Goal: Check status: Check status

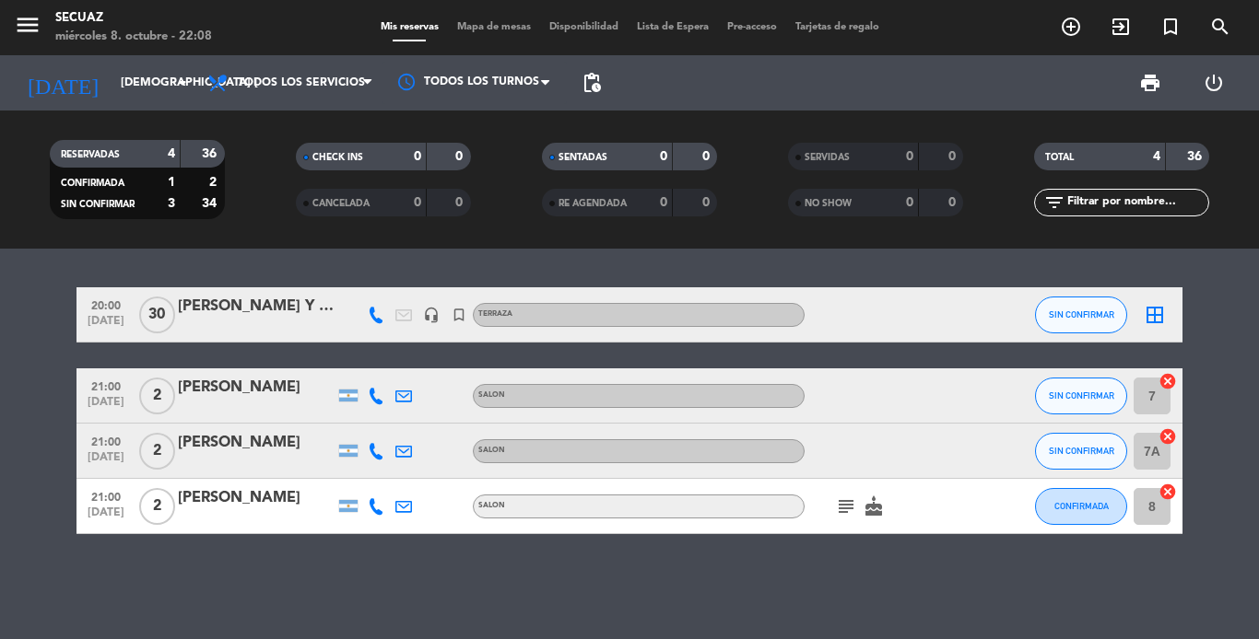
click at [847, 496] on icon "subject" at bounding box center [846, 507] width 22 height 22
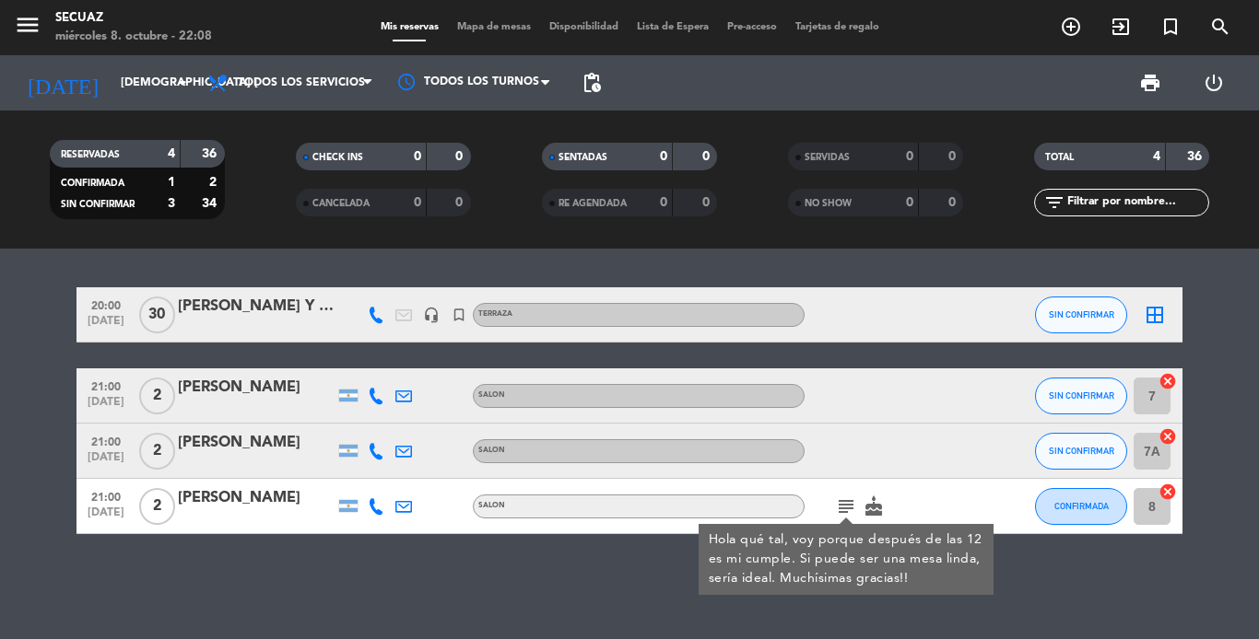
click at [850, 502] on icon "subject" at bounding box center [846, 507] width 22 height 22
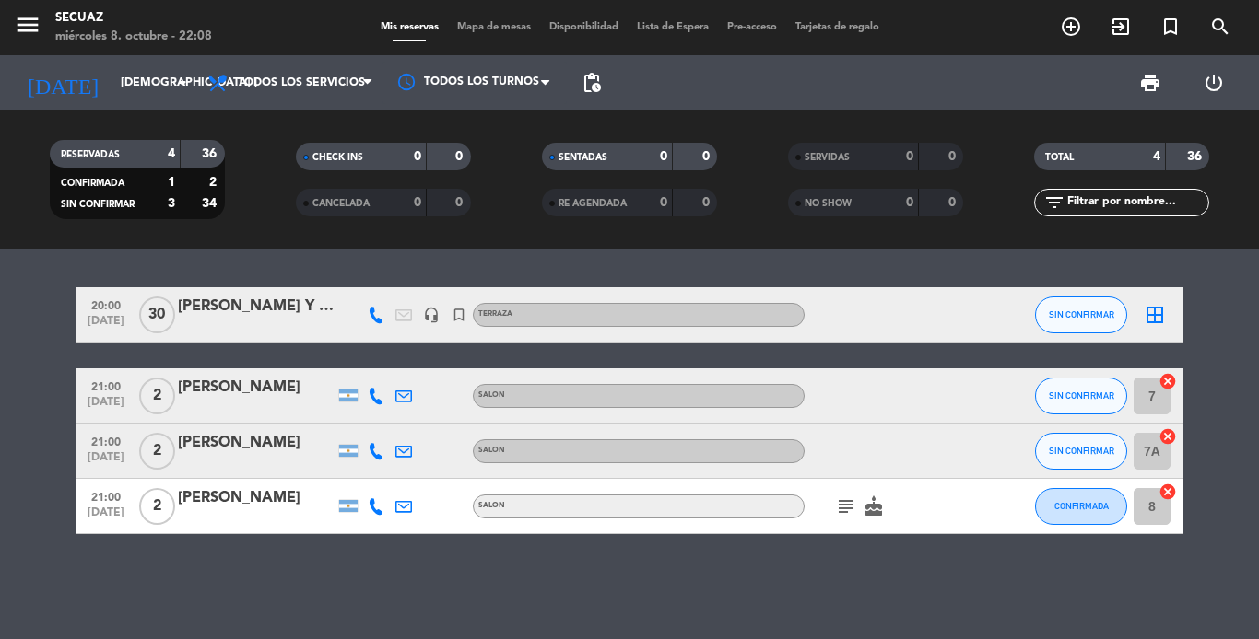
click at [864, 512] on icon "cake" at bounding box center [873, 507] width 22 height 22
click at [869, 512] on icon "cake" at bounding box center [873, 507] width 22 height 22
click at [133, 101] on div "[DATE] jue. [DATE] arrow_drop_down" at bounding box center [106, 83] width 184 height 41
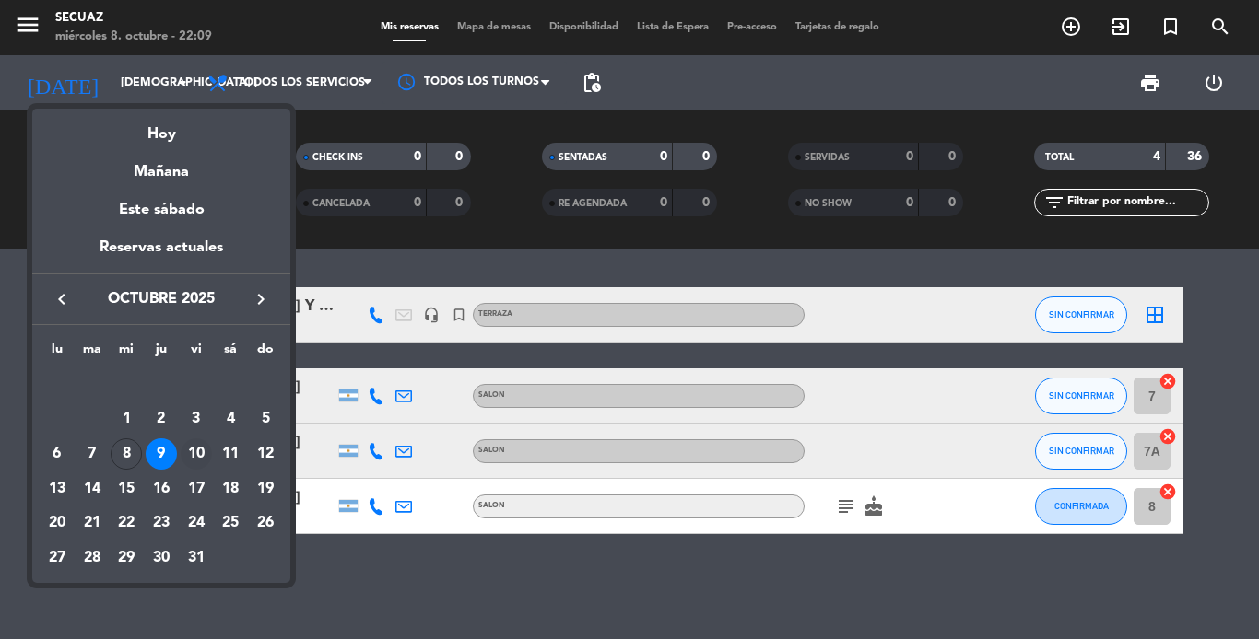
click at [193, 449] on div "10" at bounding box center [196, 454] width 31 height 31
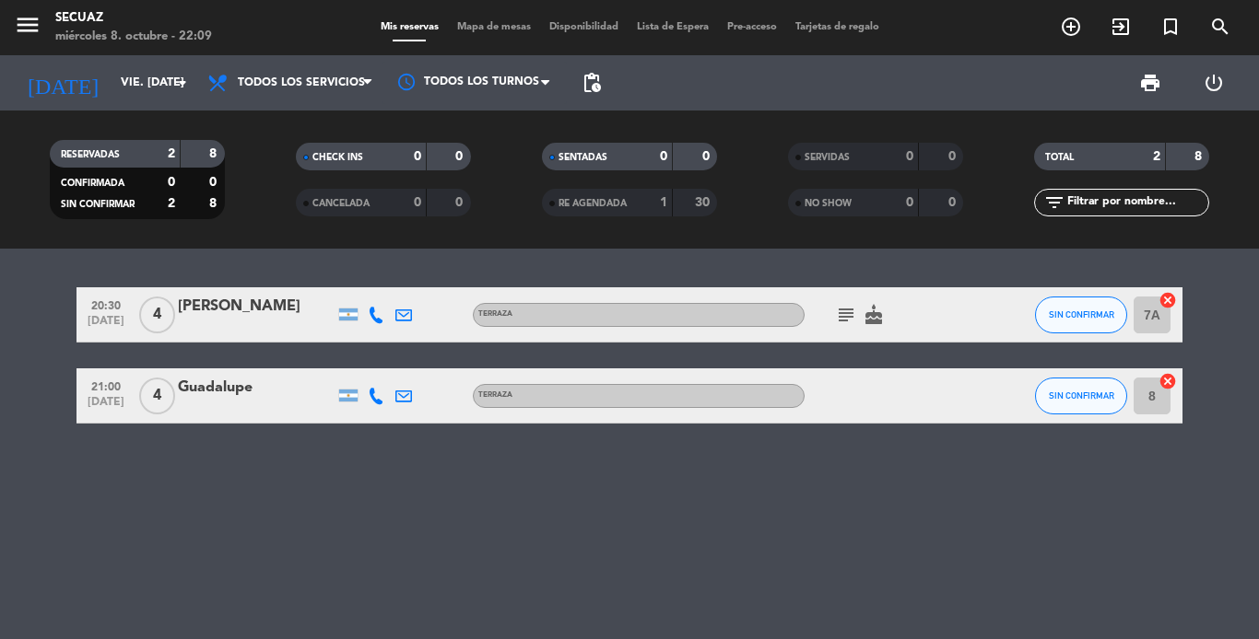
click at [850, 310] on icon "subject" at bounding box center [846, 315] width 22 height 22
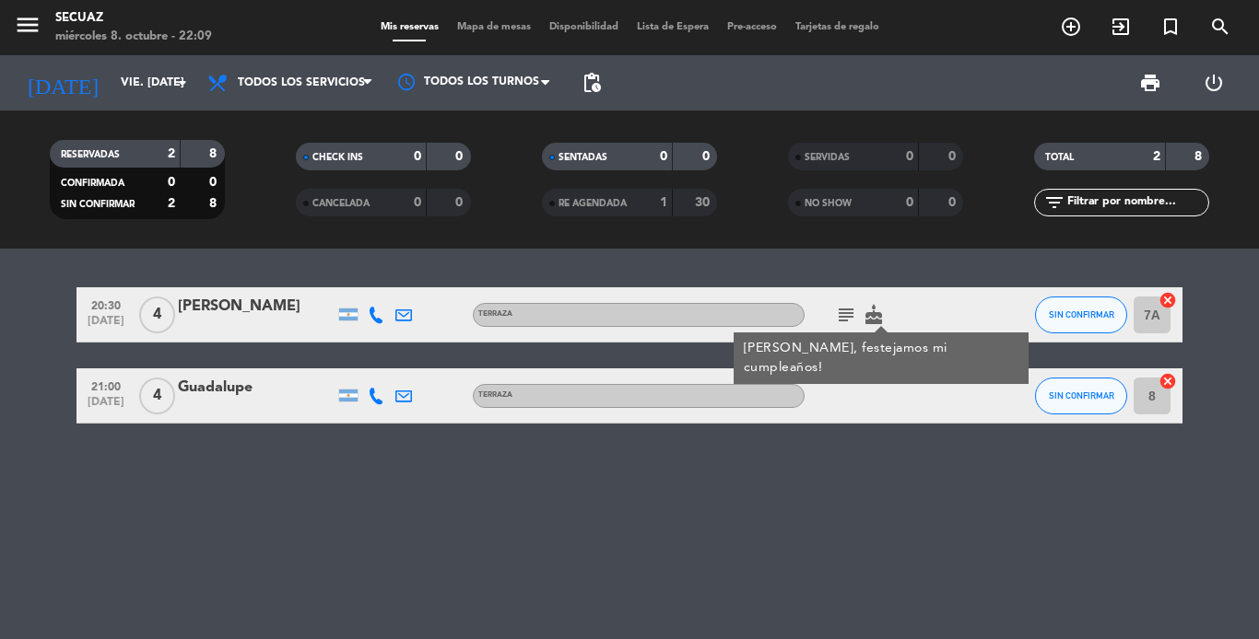
click at [850, 311] on icon "subject" at bounding box center [846, 315] width 22 height 22
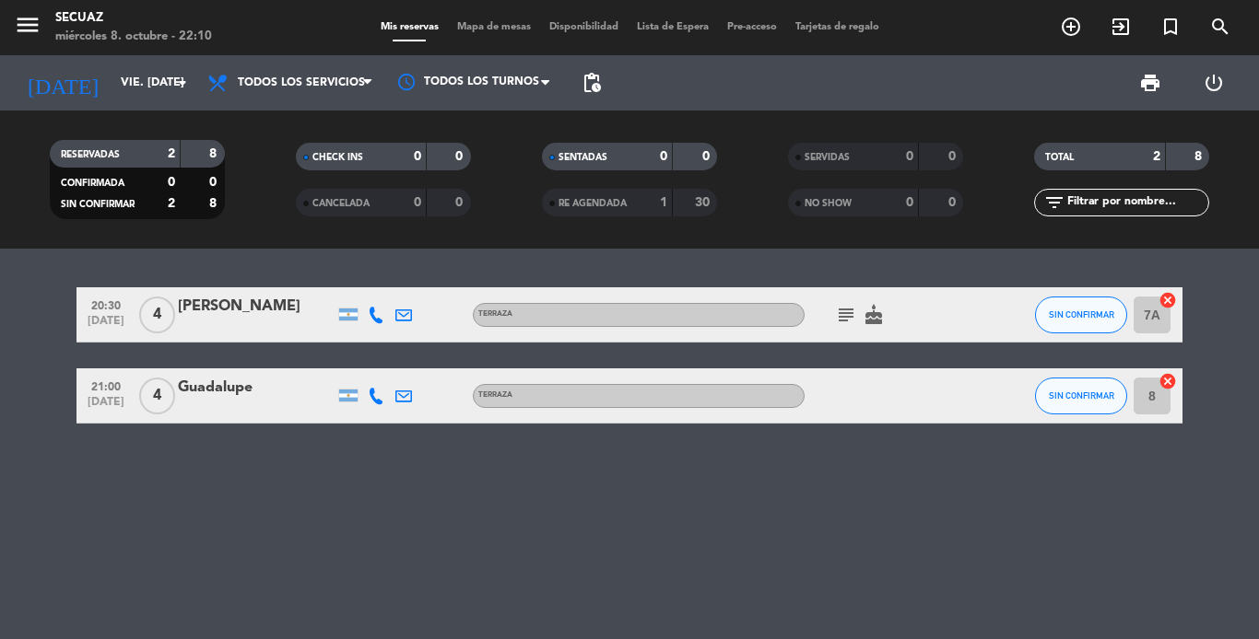
click at [870, 314] on icon "cake" at bounding box center [873, 315] width 22 height 22
click at [184, 79] on icon "arrow_drop_down" at bounding box center [182, 83] width 22 height 22
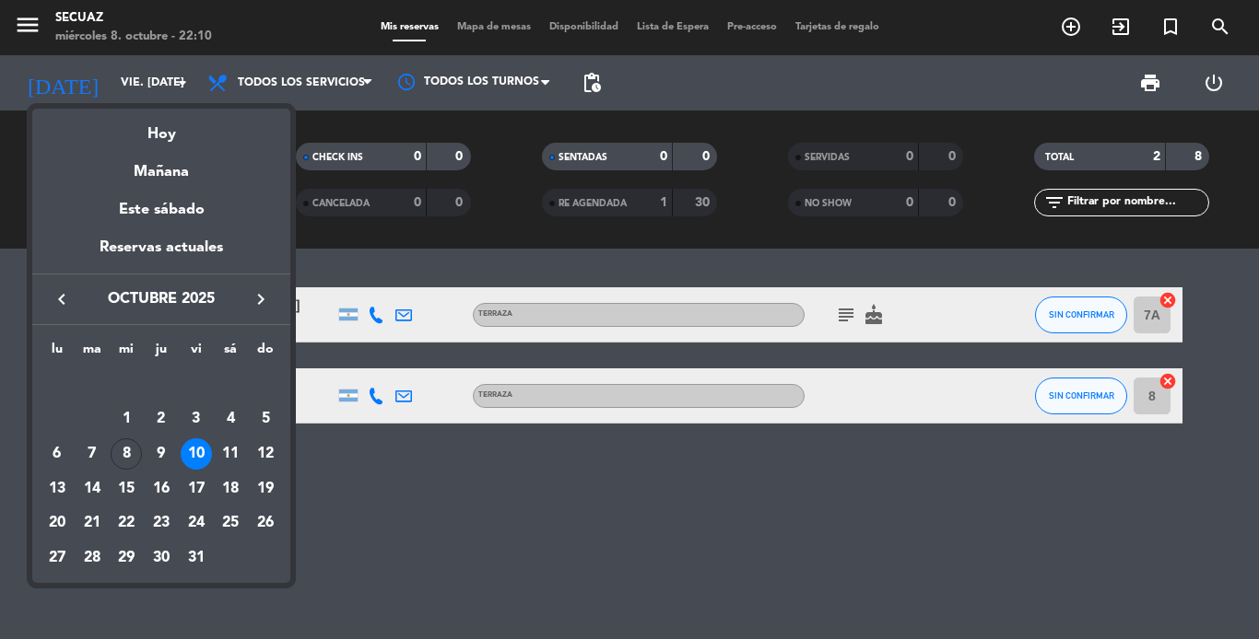
click at [229, 451] on div "11" at bounding box center [230, 454] width 31 height 31
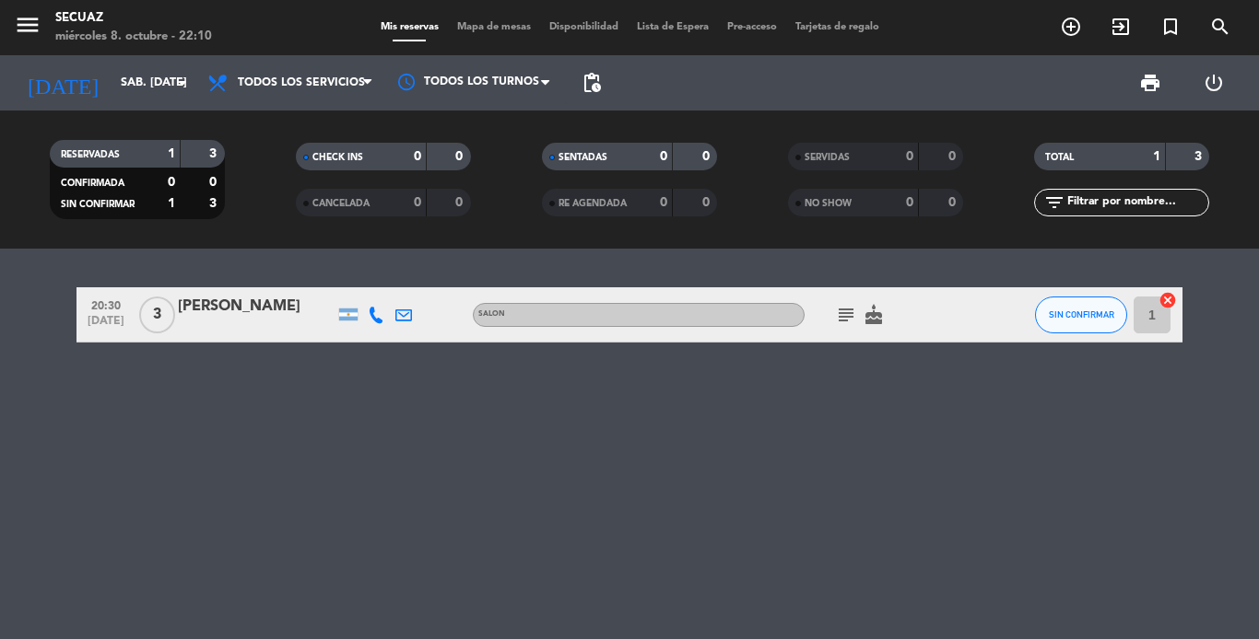
click at [852, 322] on icon "subject" at bounding box center [846, 315] width 22 height 22
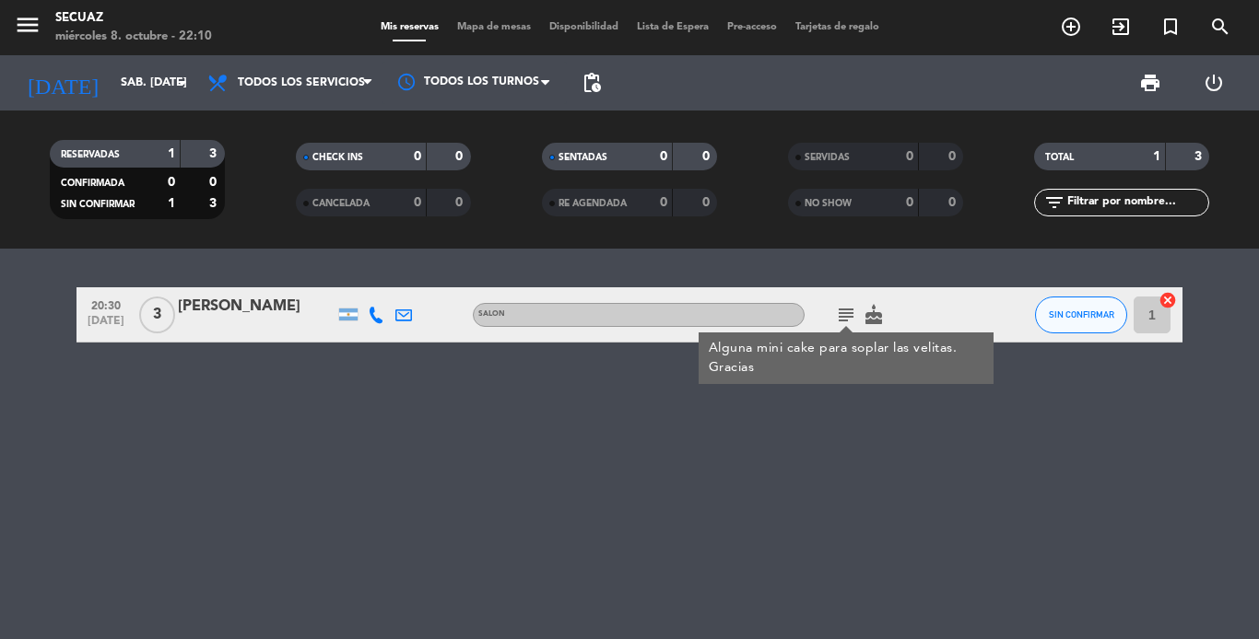
click at [849, 311] on icon "subject" at bounding box center [846, 315] width 22 height 22
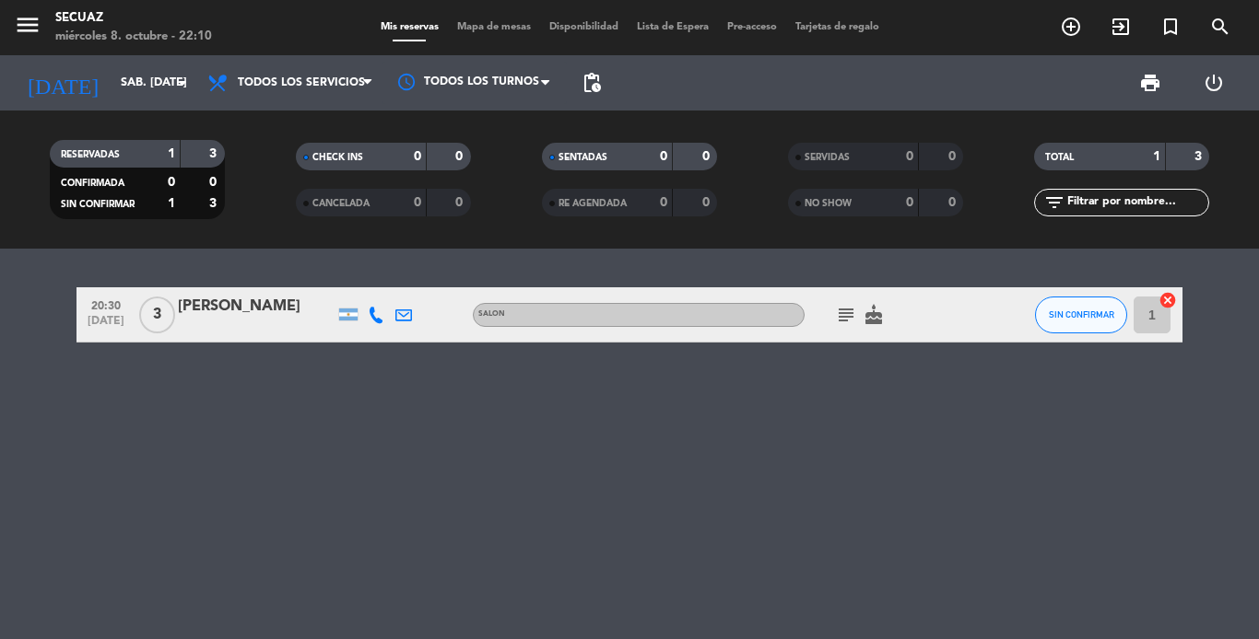
click at [875, 316] on icon "cake" at bounding box center [873, 315] width 22 height 22
click at [875, 317] on icon "cake" at bounding box center [873, 315] width 22 height 22
click at [128, 86] on input "sáb. [DATE]" at bounding box center [189, 82] width 156 height 31
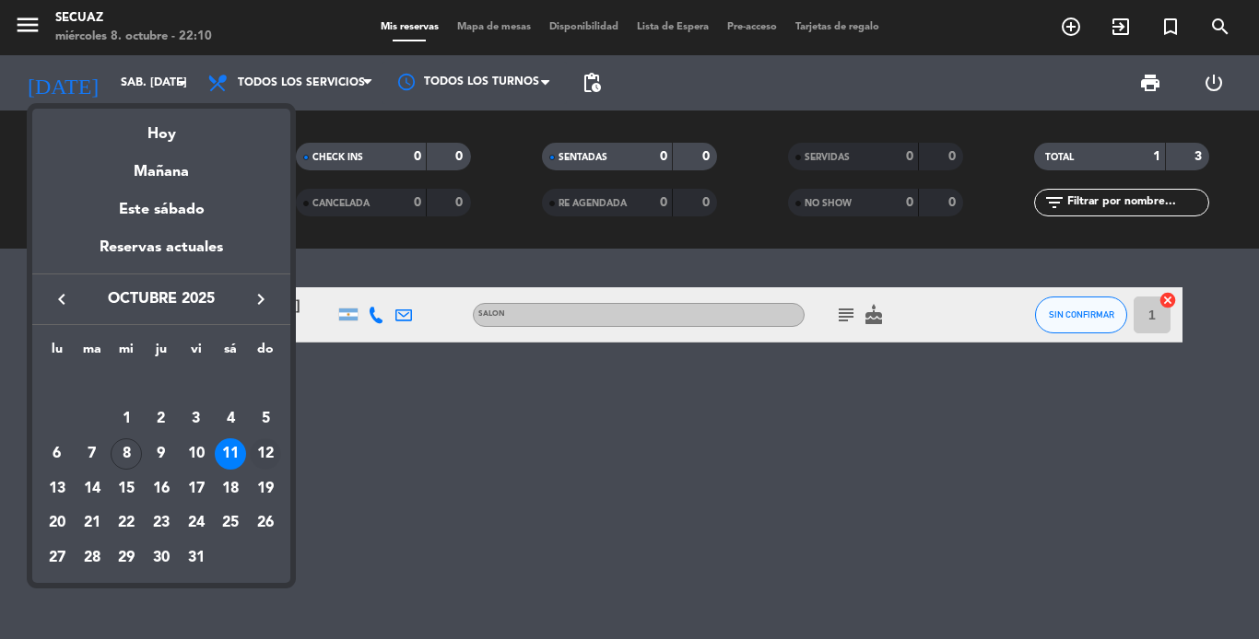
click at [263, 455] on div "12" at bounding box center [265, 454] width 31 height 31
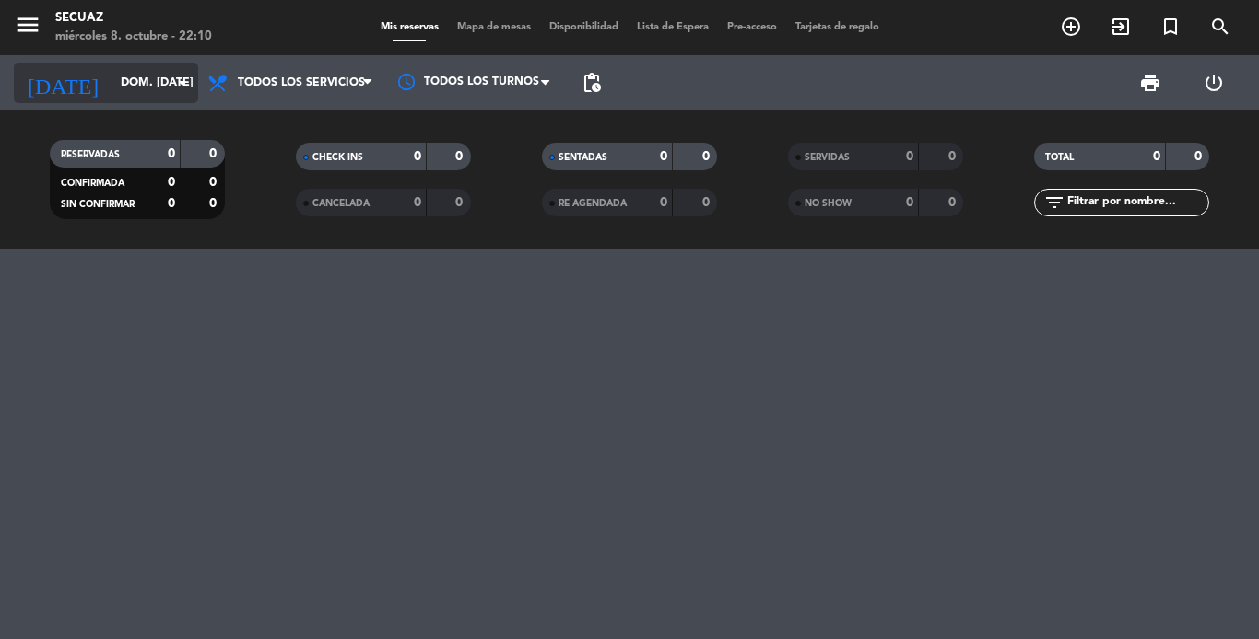
click at [153, 88] on input "dom. [DATE]" at bounding box center [189, 82] width 156 height 31
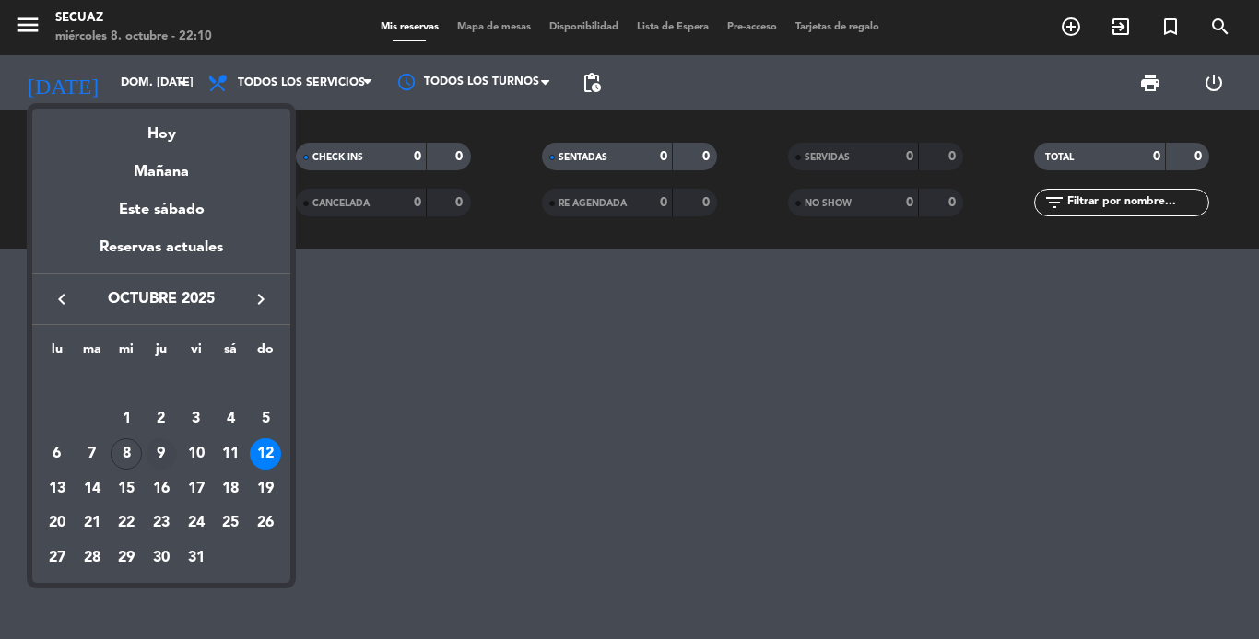
click at [164, 448] on div "9" at bounding box center [161, 454] width 31 height 31
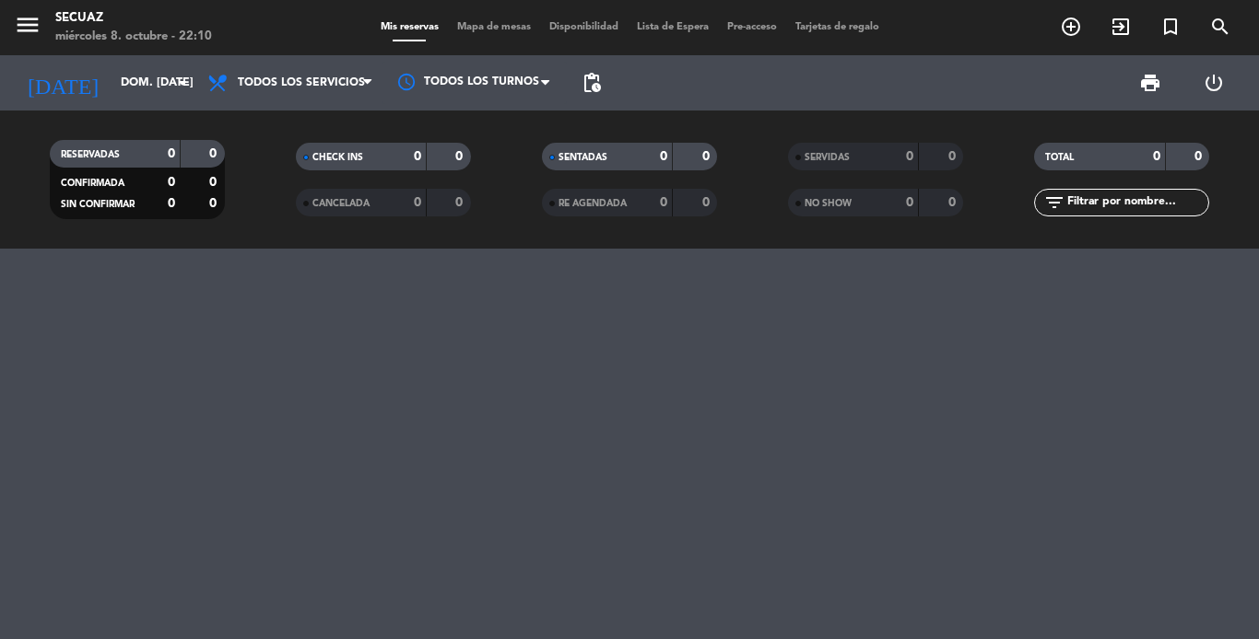
type input "[DEMOGRAPHIC_DATA] [DATE]"
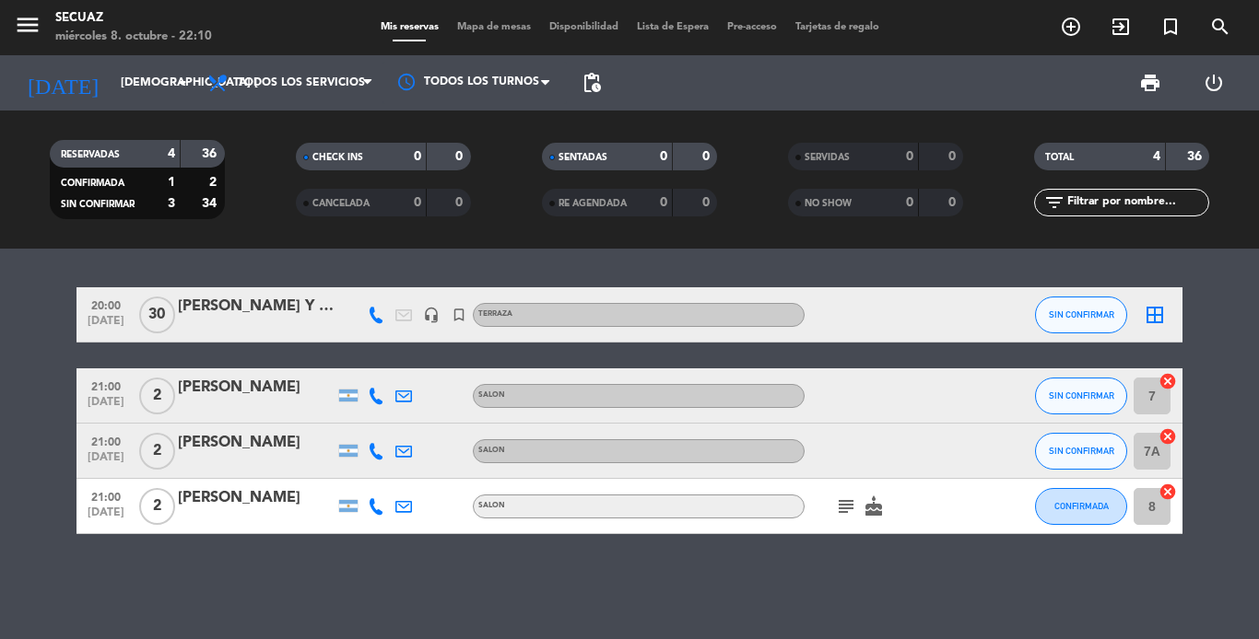
click at [840, 501] on icon "subject" at bounding box center [846, 507] width 22 height 22
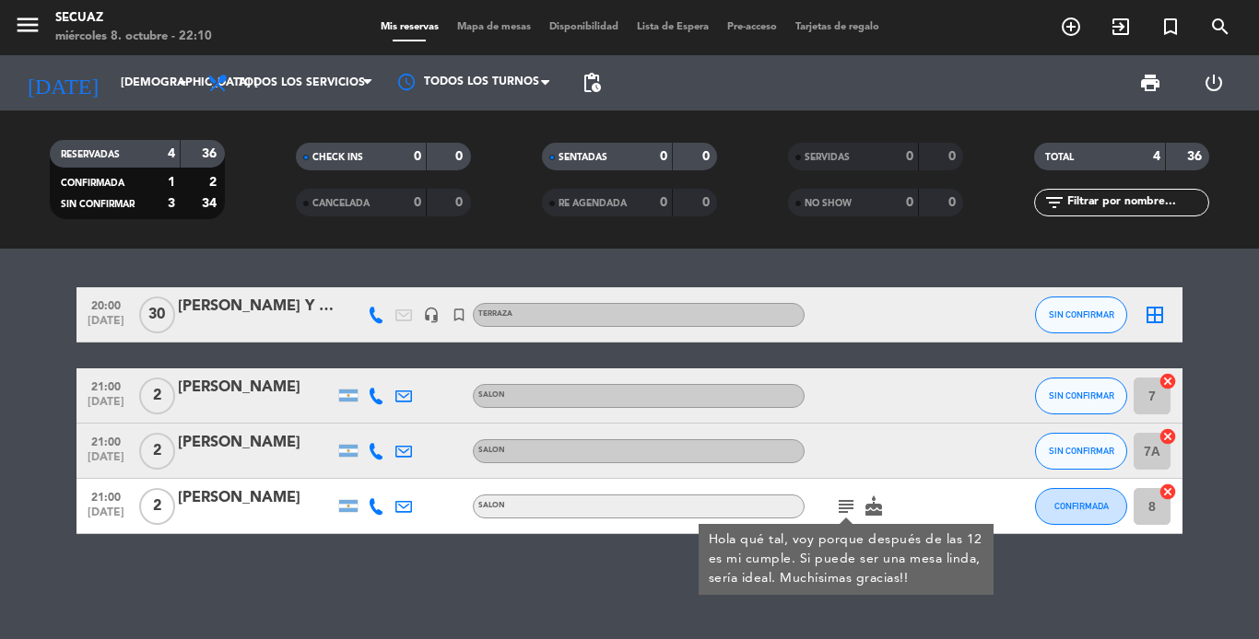
click at [839, 505] on icon "subject" at bounding box center [846, 507] width 22 height 22
